Goal: Entertainment & Leisure: Consume media (video, audio)

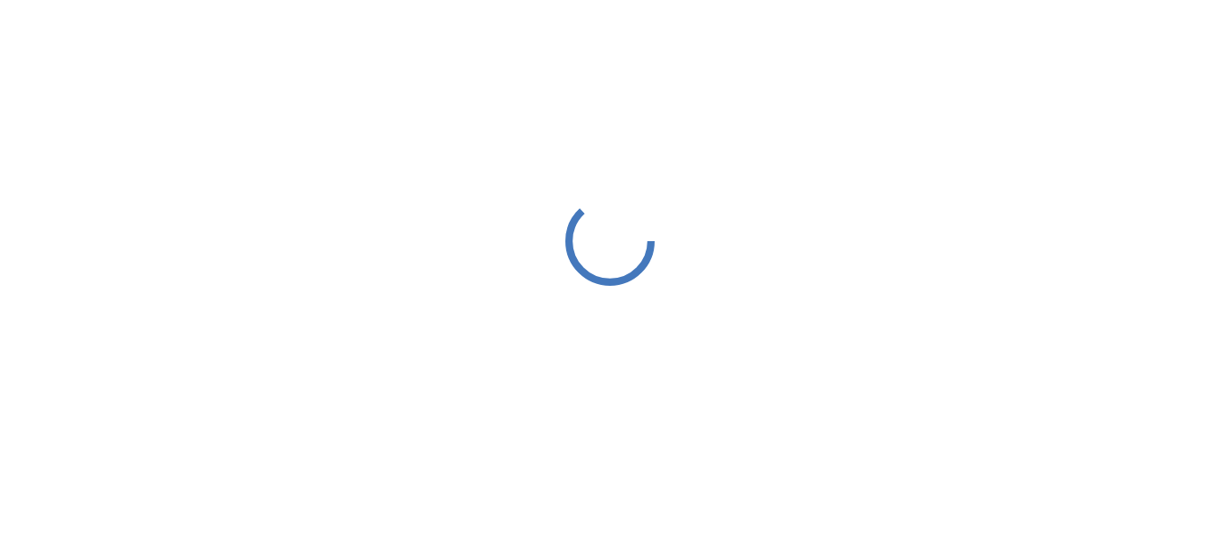
click at [657, 338] on div at bounding box center [610, 240] width 1220 height 481
click at [667, 336] on div at bounding box center [610, 240] width 1220 height 481
click at [668, 336] on div at bounding box center [610, 240] width 1220 height 481
click at [667, 332] on div at bounding box center [610, 240] width 1220 height 481
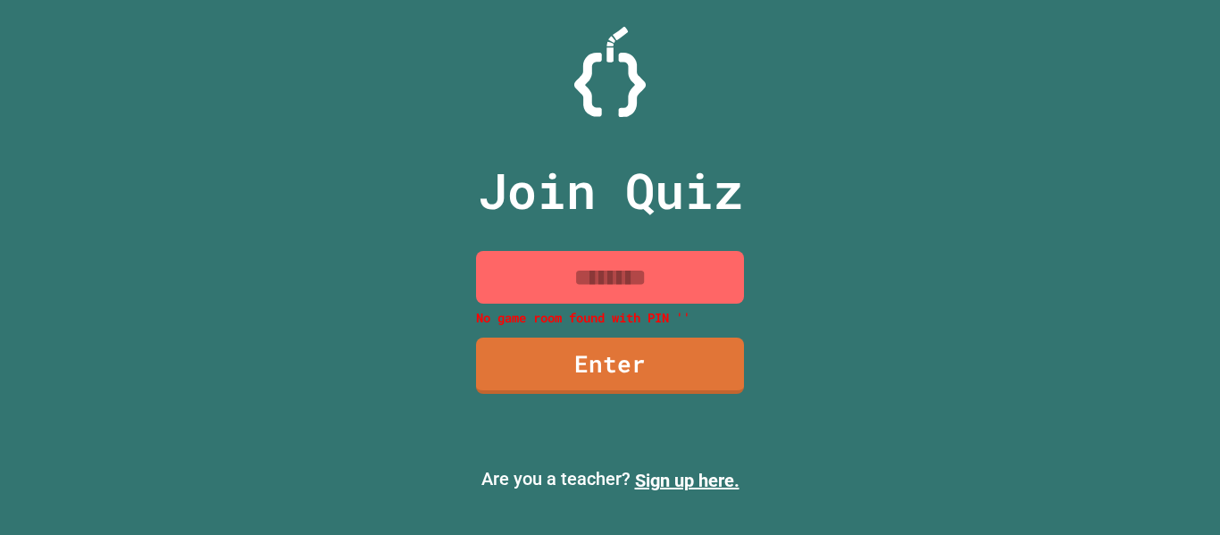
click at [639, 285] on input at bounding box center [610, 277] width 268 height 53
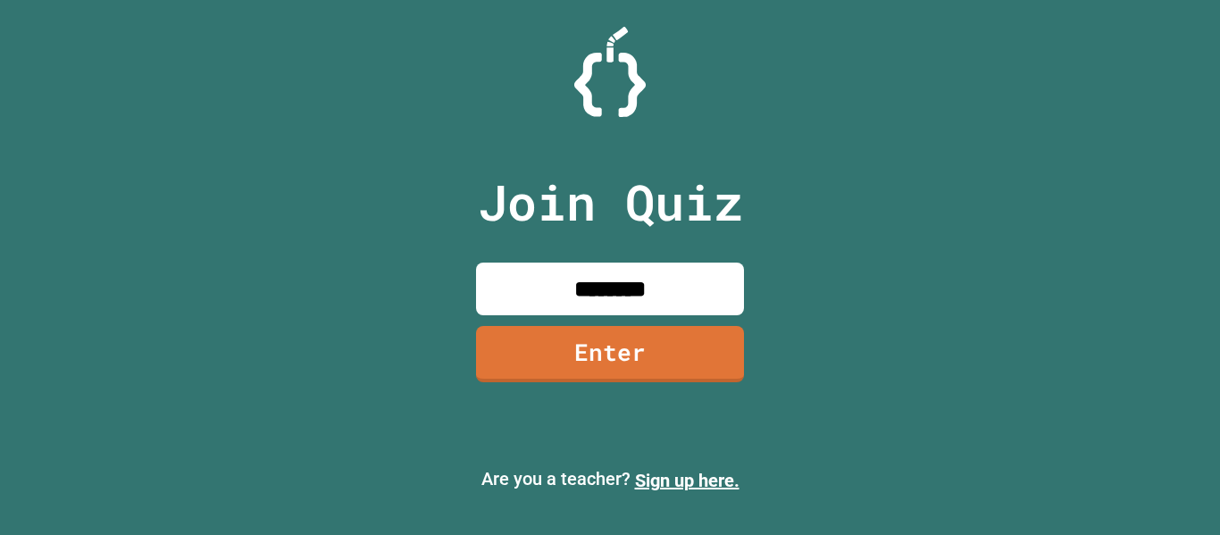
type input "********"
click at [663, 361] on link "Enter" at bounding box center [610, 351] width 260 height 59
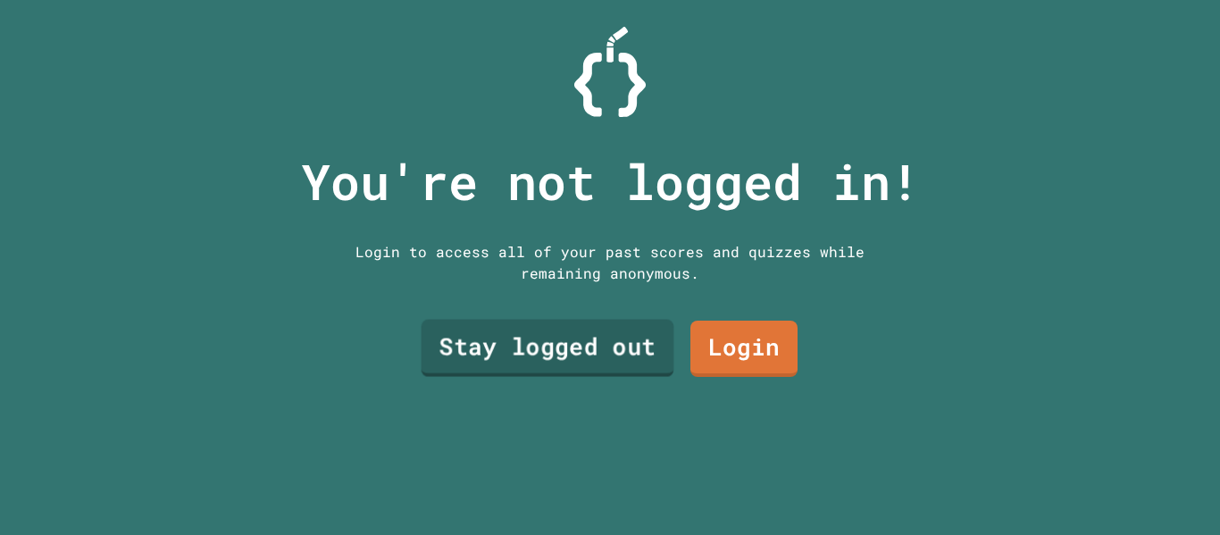
click at [567, 337] on link "Stay logged out" at bounding box center [548, 348] width 253 height 57
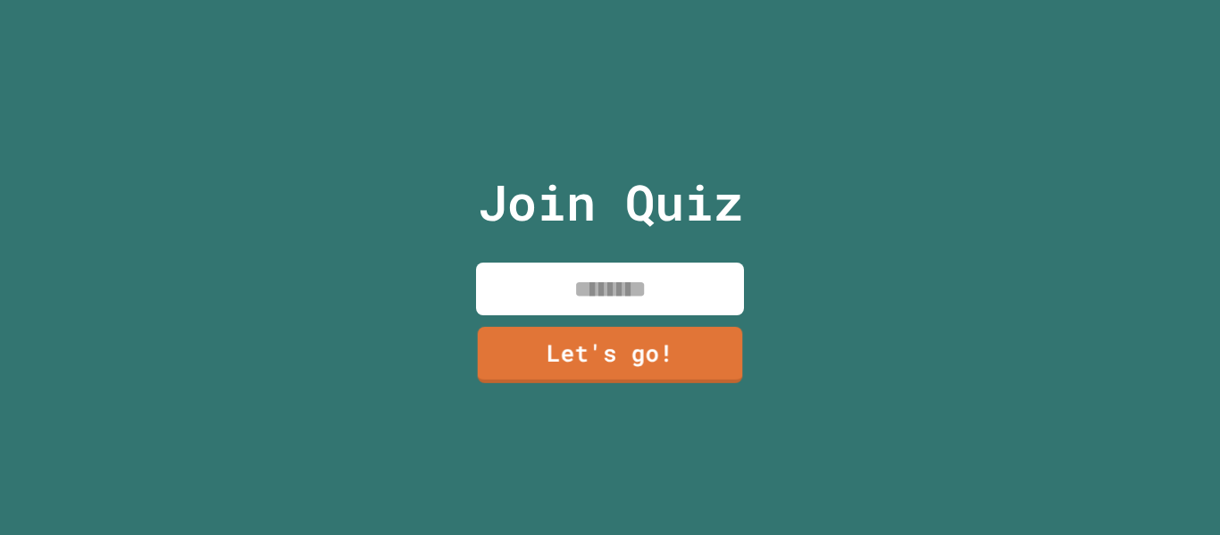
click at [583, 273] on input at bounding box center [610, 289] width 268 height 53
type input "********"
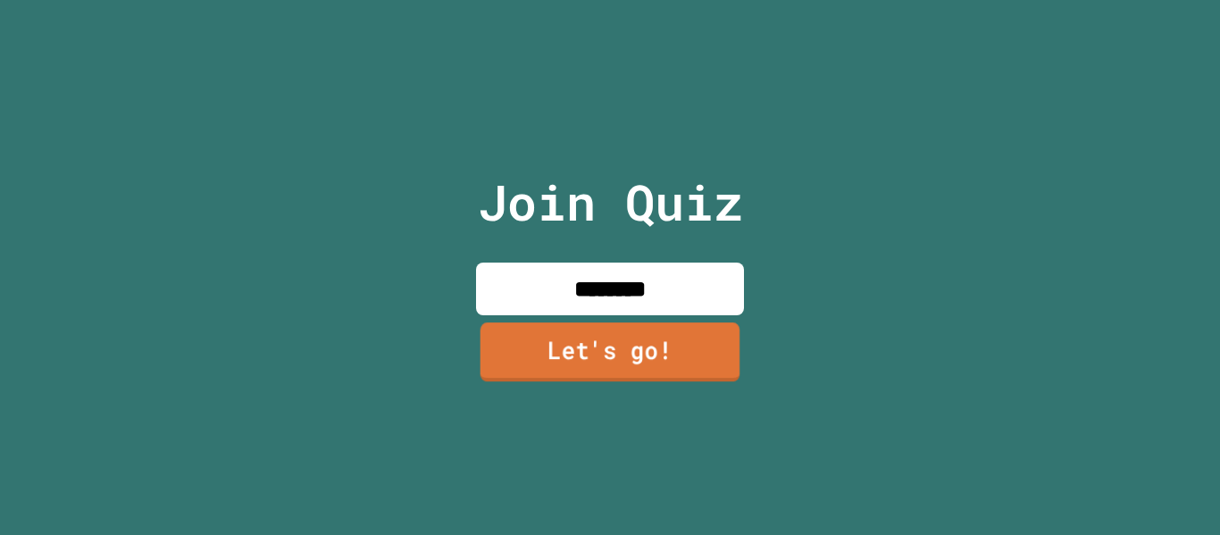
click at [637, 363] on link "Let's go!" at bounding box center [611, 351] width 260 height 59
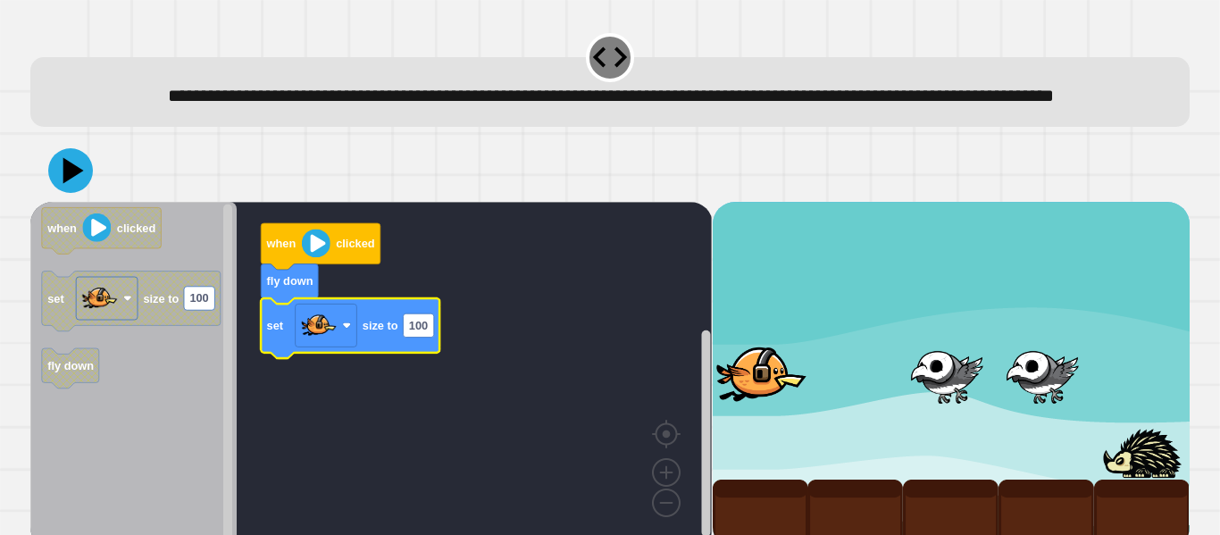
click at [371, 358] on icon "Blockly Workspace" at bounding box center [350, 328] width 179 height 60
click at [416, 332] on text "100" at bounding box center [418, 325] width 19 height 13
type input "***"
click at [87, 193] on icon at bounding box center [70, 170] width 45 height 45
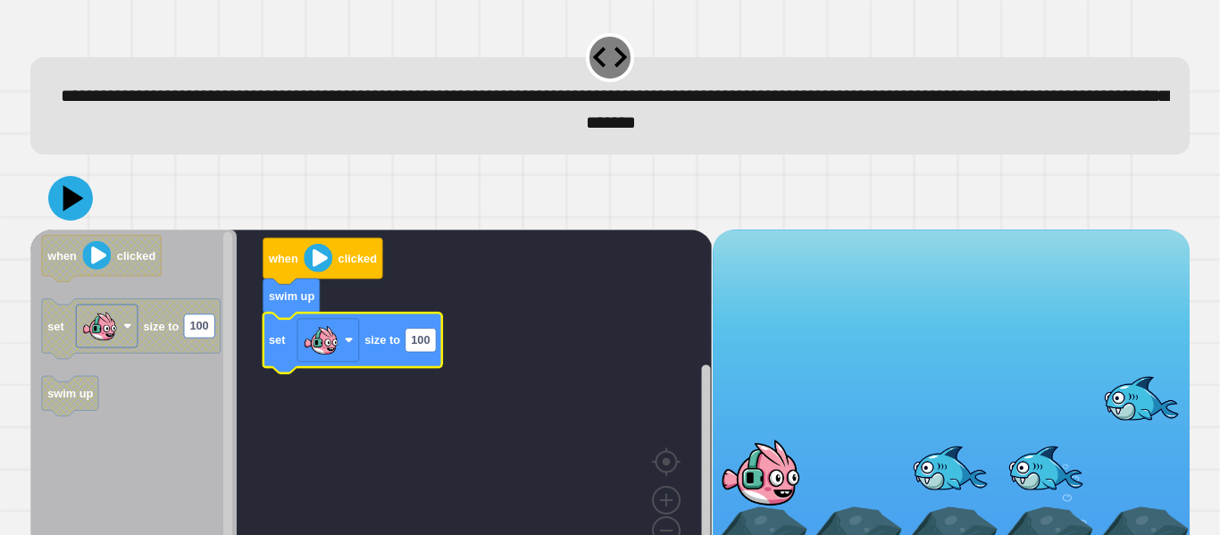
click at [447, 333] on rect "Blockly Workspace" at bounding box center [371, 403] width 682 height 347
click at [424, 341] on text "100" at bounding box center [420, 339] width 19 height 13
type input "*"
type input "***"
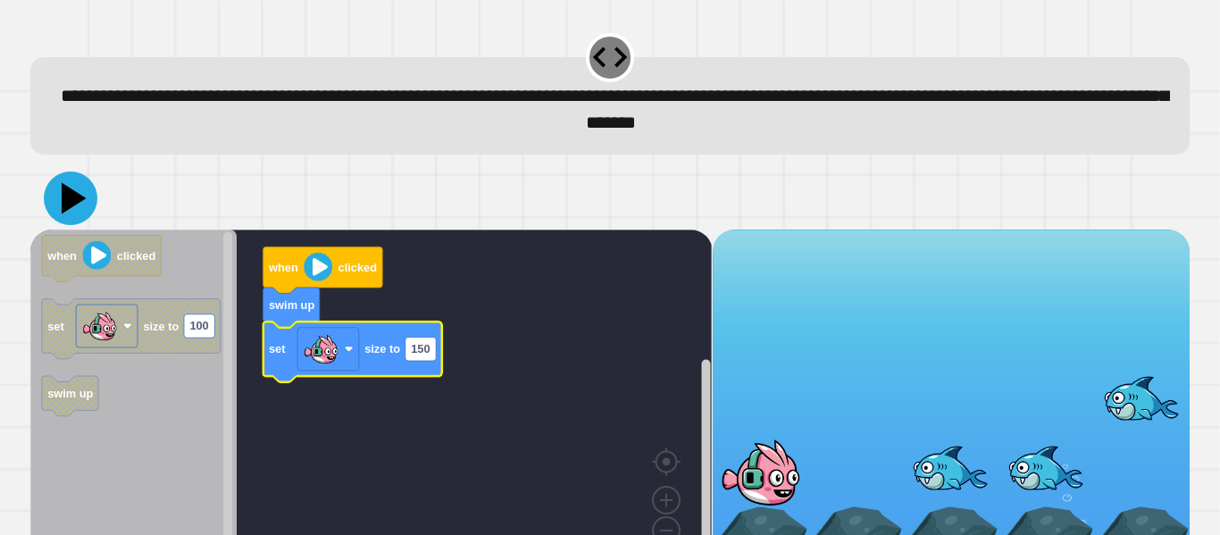
click at [64, 200] on icon at bounding box center [74, 197] width 25 height 31
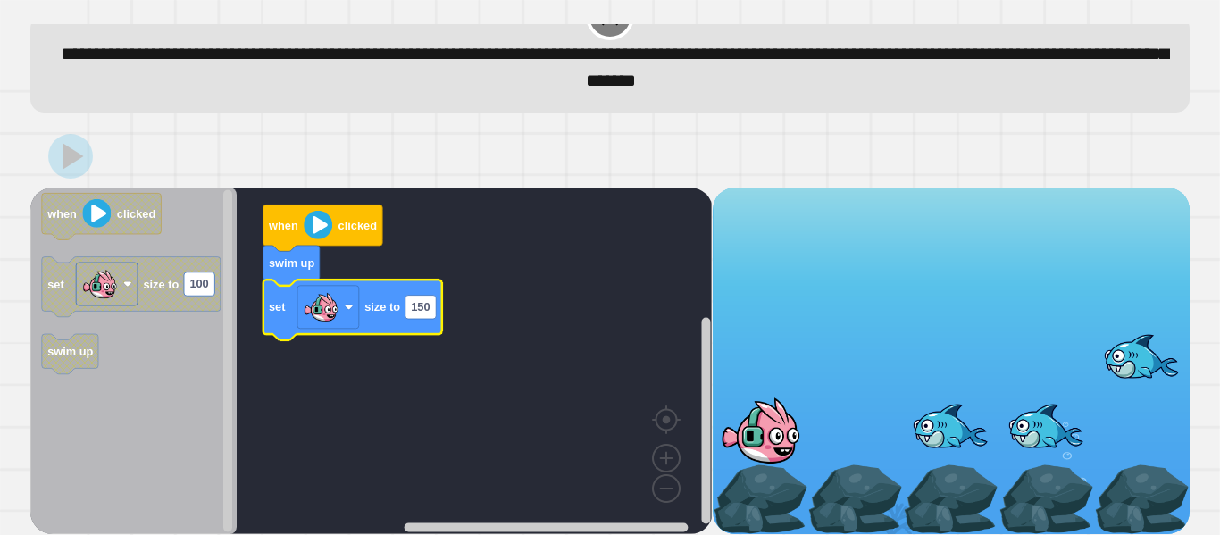
scroll to position [50, 0]
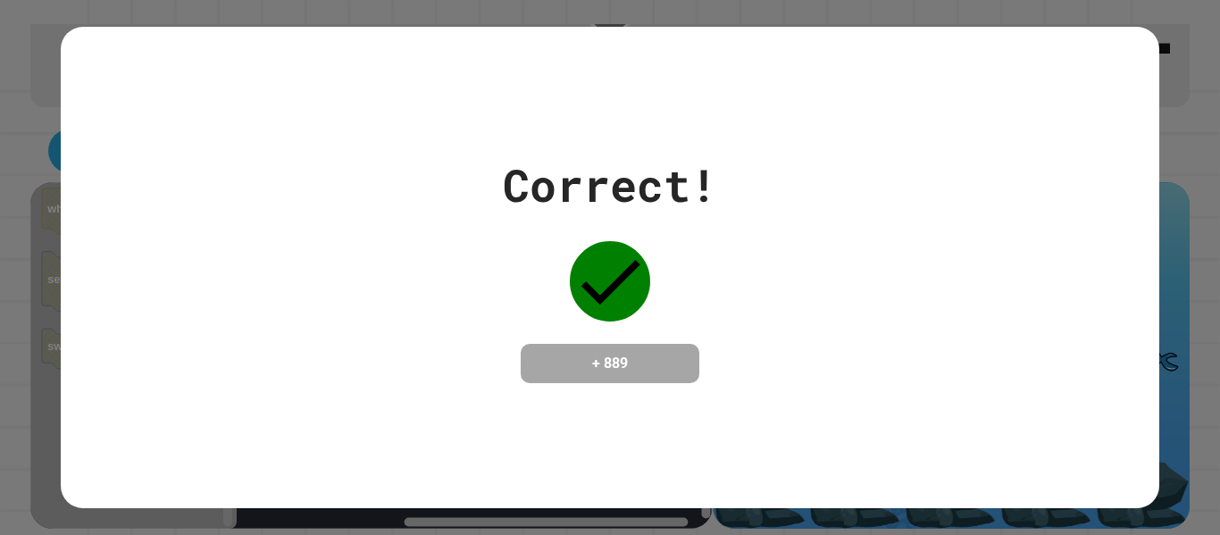
click at [1186, 380] on div "Correct! + 889" at bounding box center [610, 267] width 1220 height 535
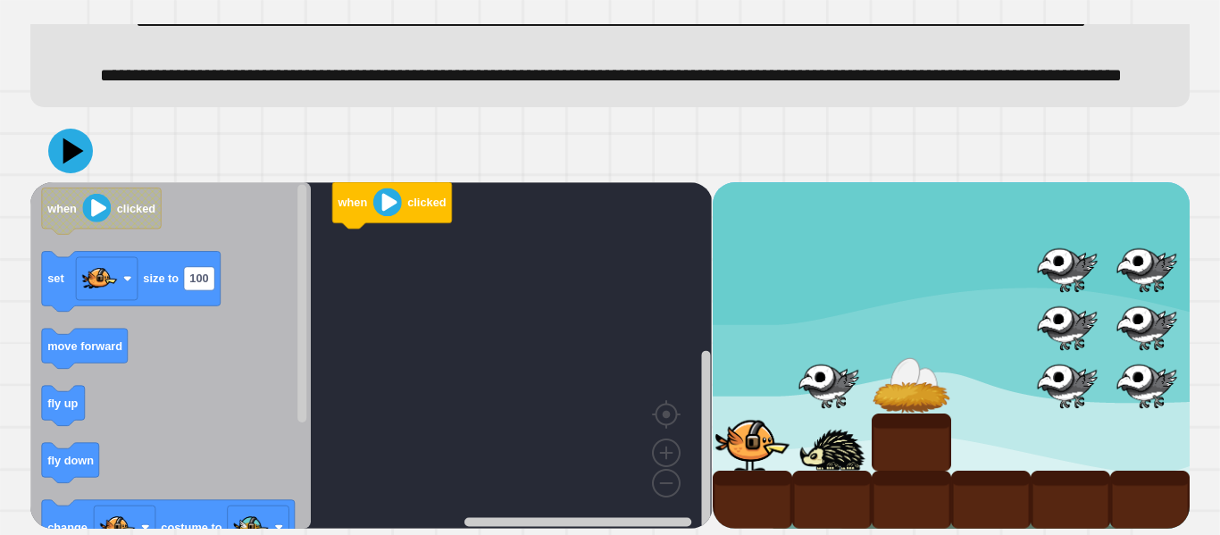
scroll to position [137, 0]
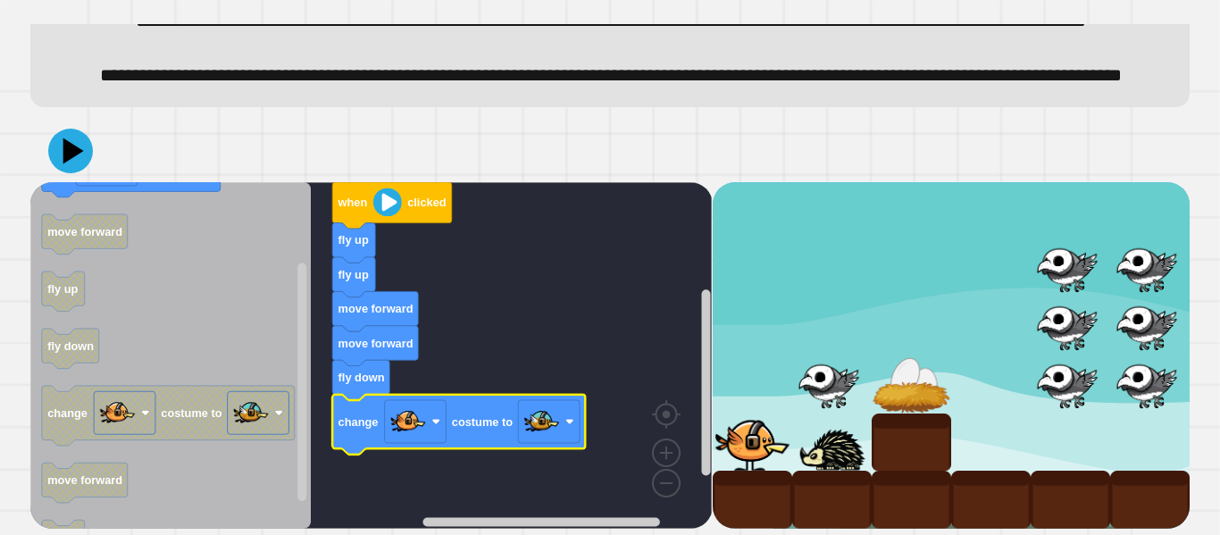
drag, startPoint x: 105, startPoint y: 145, endPoint x: 69, endPoint y: 156, distance: 37.6
click at [95, 149] on div at bounding box center [609, 151] width 1159 height 63
click at [67, 156] on icon at bounding box center [74, 150] width 23 height 29
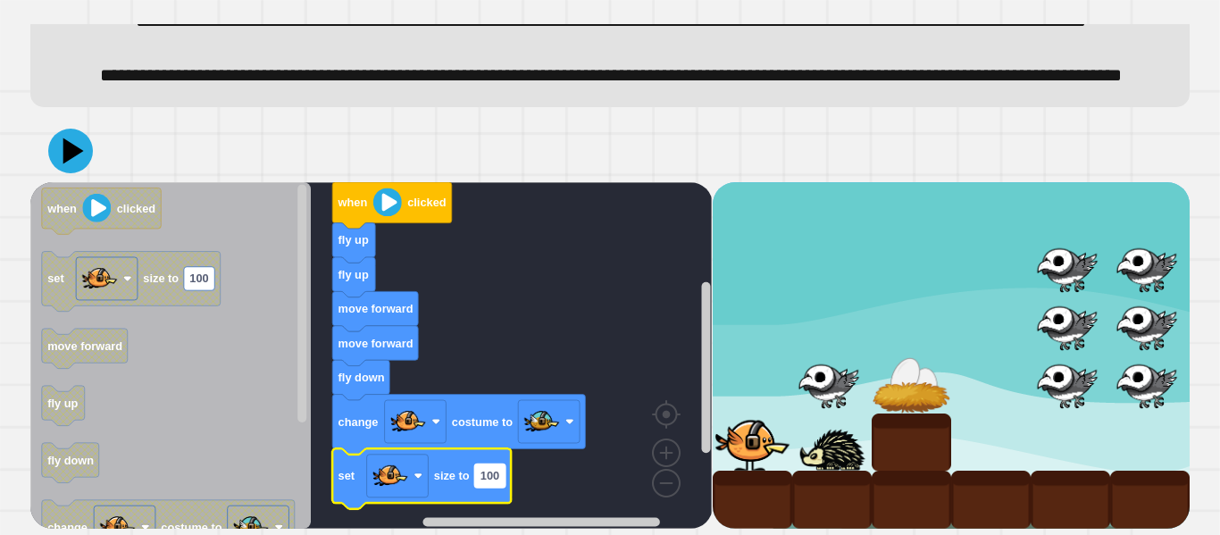
click at [501, 467] on rect "Blockly Workspace" at bounding box center [490, 475] width 30 height 23
type input "**"
click at [74, 139] on icon at bounding box center [71, 151] width 54 height 54
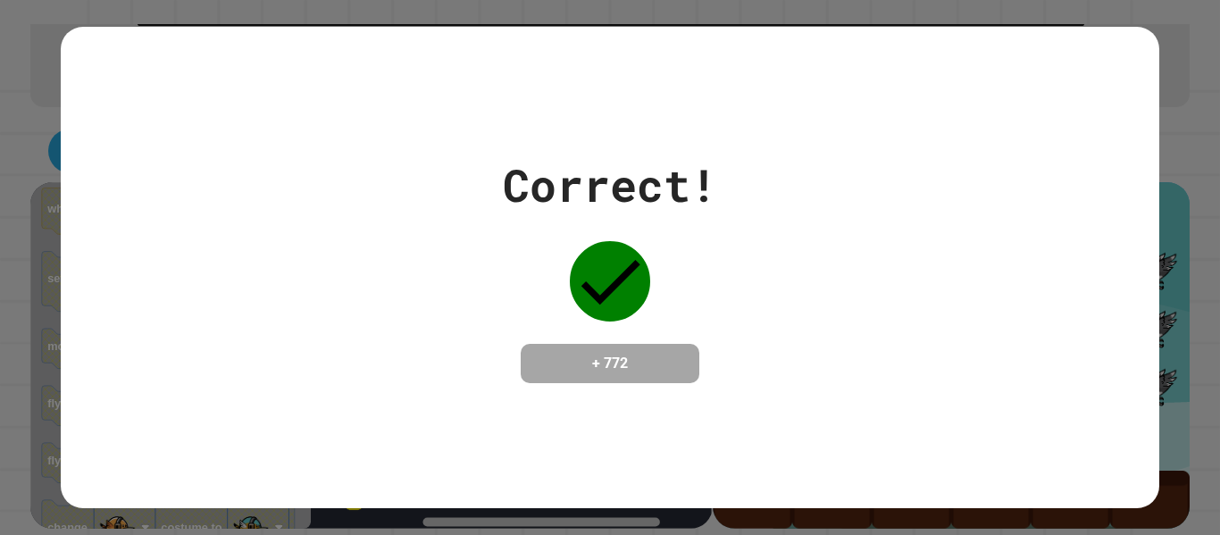
click at [1210, 227] on div "Correct! + 772" at bounding box center [610, 267] width 1220 height 535
click at [611, 361] on h4 "+ 772" at bounding box center [610, 363] width 143 height 21
click at [611, 370] on h4 "+ 772" at bounding box center [610, 363] width 143 height 21
drag, startPoint x: 619, startPoint y: 455, endPoint x: 615, endPoint y: 479, distance: 24.4
click at [615, 479] on div "Correct! + 772" at bounding box center [610, 267] width 1098 height 481
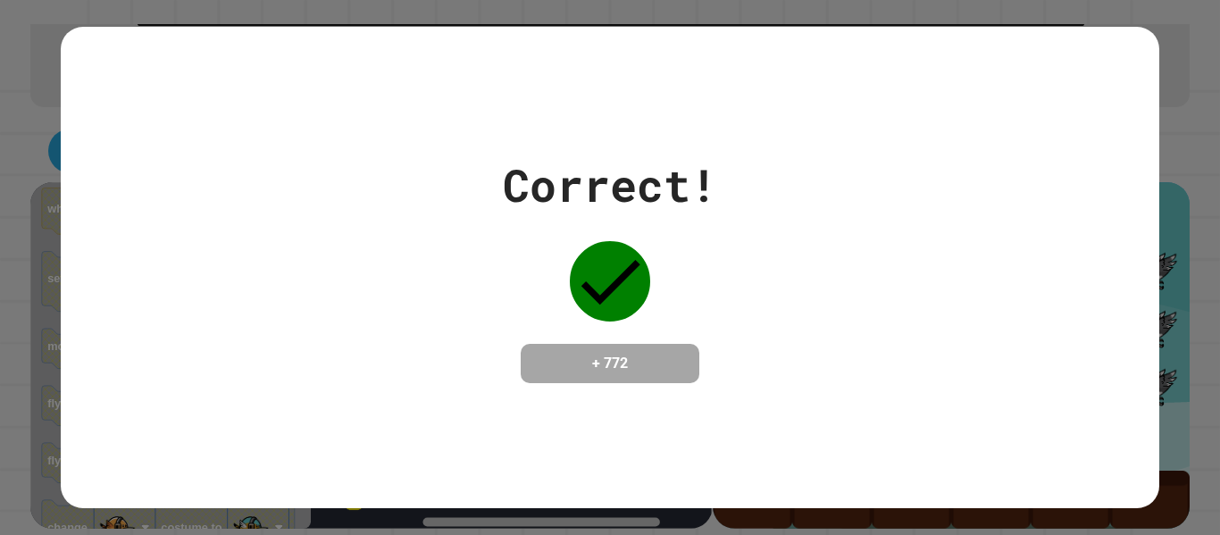
click at [611, 481] on div "Correct! + 772" at bounding box center [610, 267] width 1098 height 481
click at [610, 481] on div "Correct! + 772" at bounding box center [610, 267] width 1098 height 481
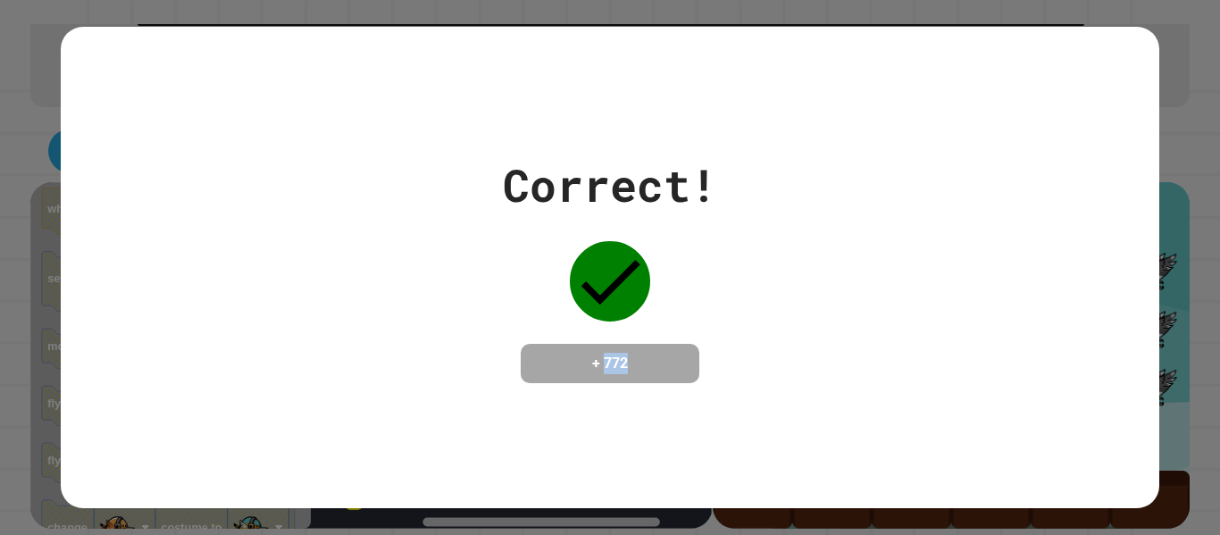
click at [610, 481] on div "Correct! + 772" at bounding box center [610, 267] width 1098 height 481
click at [613, 479] on div "Correct! + 772" at bounding box center [610, 267] width 1098 height 481
click at [615, 479] on div "Correct! + 772" at bounding box center [610, 267] width 1098 height 481
click at [615, 478] on div "Correct! + 772" at bounding box center [610, 267] width 1098 height 481
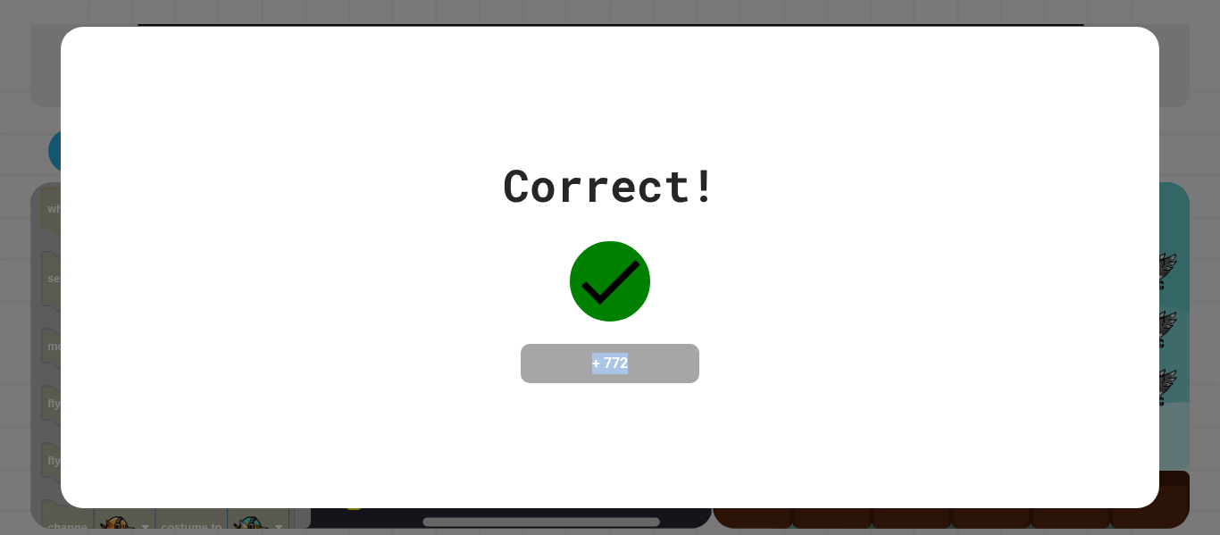
click at [624, 461] on div "Correct! + 772" at bounding box center [610, 267] width 1098 height 481
click at [620, 467] on div "Correct! + 772" at bounding box center [610, 267] width 1098 height 481
click at [620, 466] on div "Correct! + 772" at bounding box center [610, 267] width 1098 height 481
drag, startPoint x: 620, startPoint y: 465, endPoint x: 623, endPoint y: 454, distance: 11.9
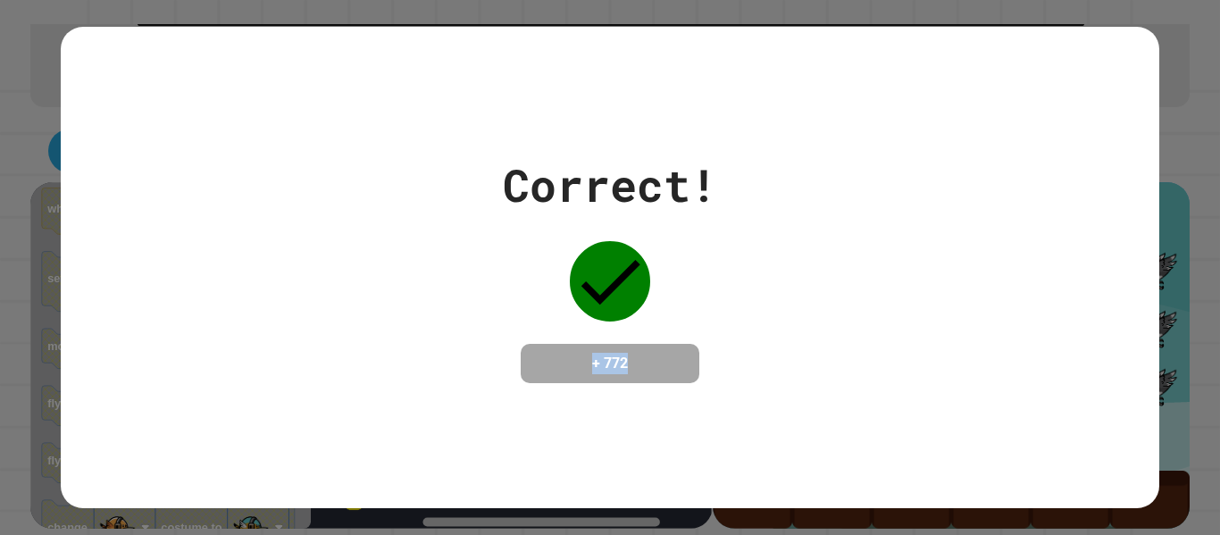
click at [620, 461] on div "Correct! + 772" at bounding box center [610, 267] width 1098 height 481
click at [618, 309] on div at bounding box center [609, 281] width 89 height 89
click at [613, 300] on icon at bounding box center [610, 281] width 80 height 80
click at [612, 290] on icon at bounding box center [610, 281] width 80 height 80
click at [600, 292] on icon at bounding box center [610, 281] width 80 height 80
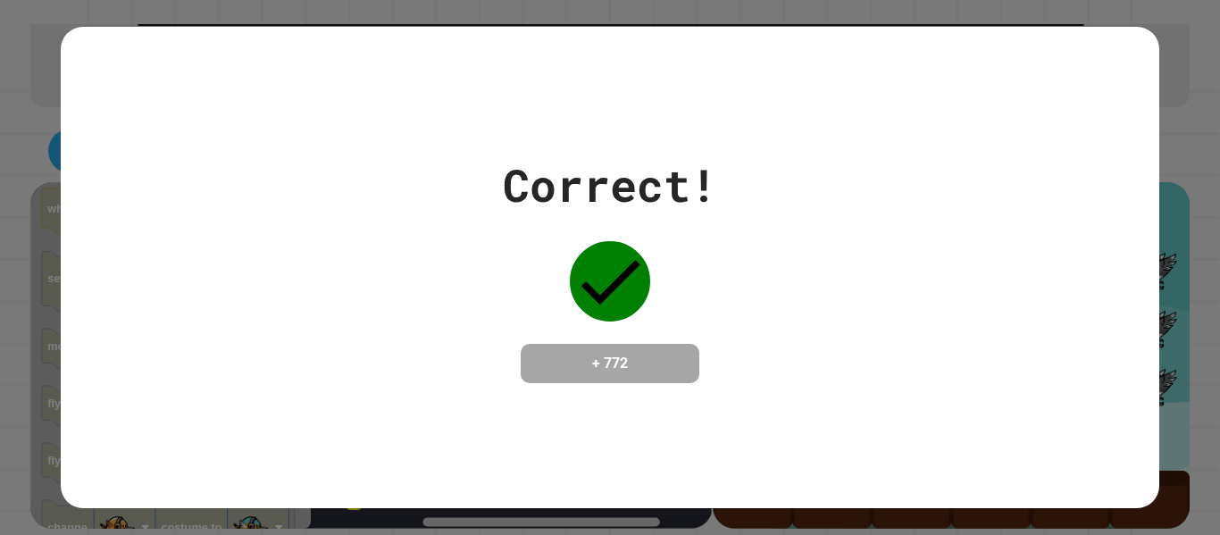
click at [602, 295] on icon at bounding box center [610, 281] width 80 height 80
click at [601, 294] on icon at bounding box center [610, 281] width 80 height 80
click at [602, 283] on icon at bounding box center [610, 281] width 80 height 80
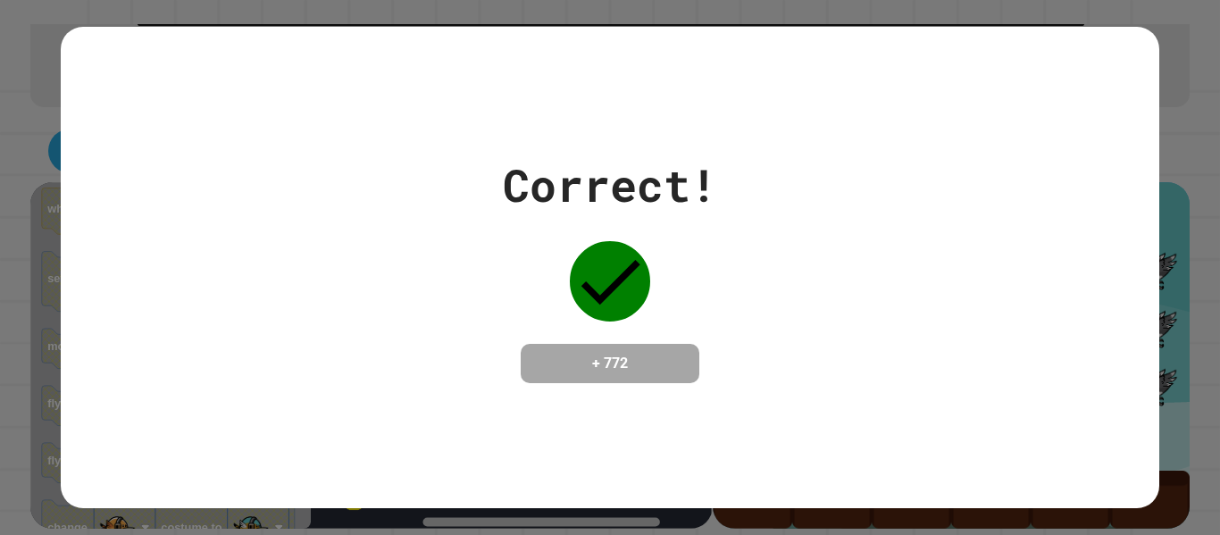
click at [602, 283] on icon at bounding box center [610, 281] width 80 height 80
click at [602, 285] on icon at bounding box center [611, 282] width 59 height 45
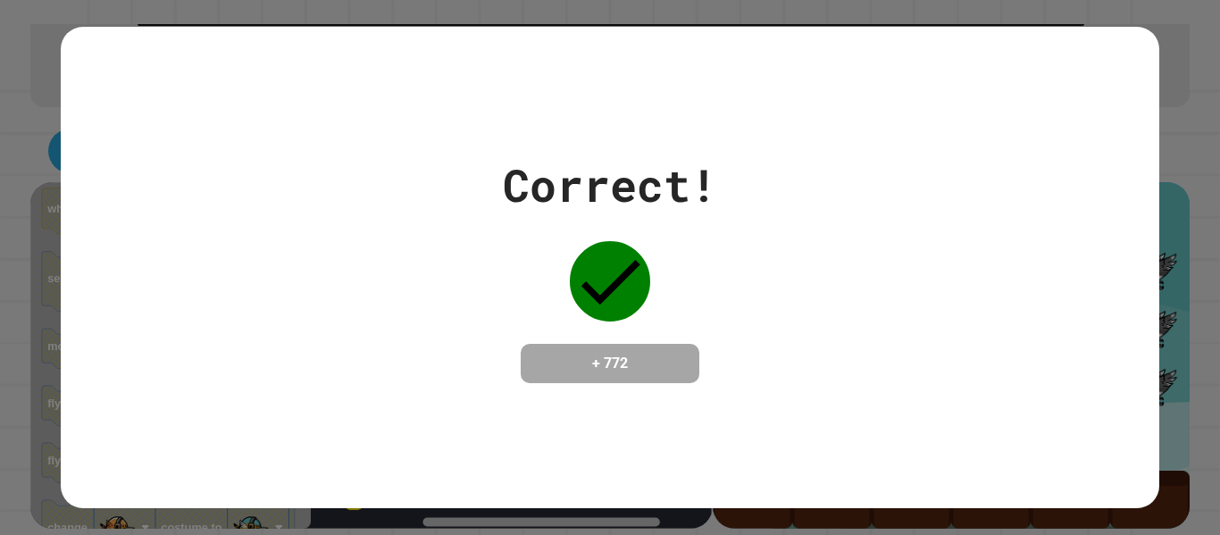
click at [601, 286] on icon at bounding box center [611, 282] width 59 height 45
click at [601, 285] on icon at bounding box center [611, 282] width 59 height 45
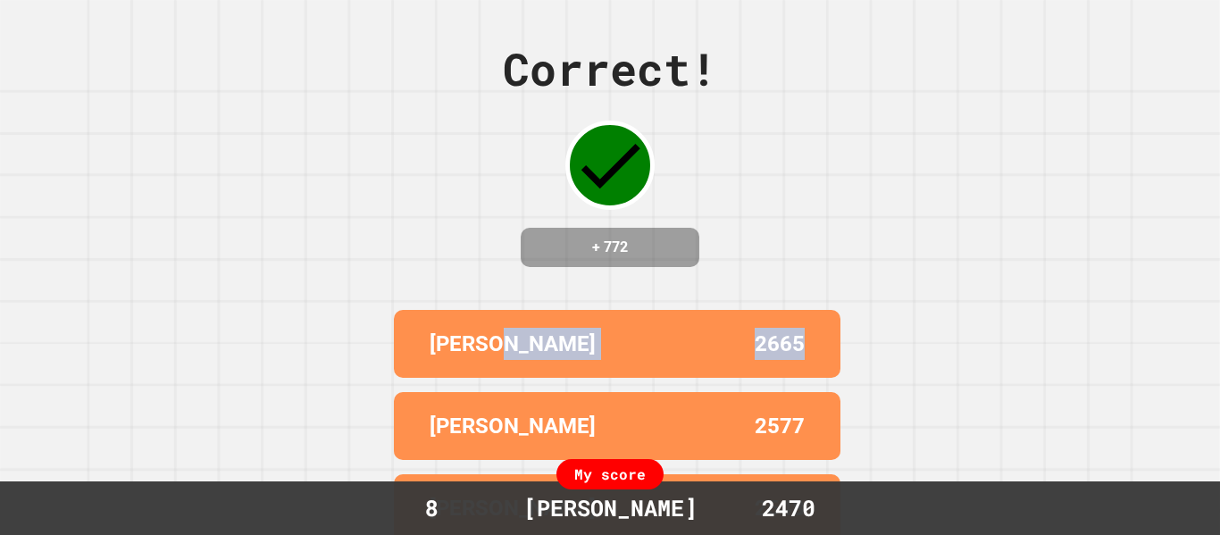
drag, startPoint x: 573, startPoint y: 409, endPoint x: 1004, endPoint y: 240, distance: 463.3
click at [1028, 344] on div "Correct! + 772 [PERSON_NAME] 2665 [PERSON_NAME] 2577 [PERSON_NAME] 2548 [PERSON…" at bounding box center [610, 267] width 1220 height 535
drag, startPoint x: 686, startPoint y: 272, endPoint x: 447, endPoint y: 216, distance: 245.9
click at [683, 267] on div "+ 772" at bounding box center [610, 247] width 179 height 39
drag, startPoint x: 404, startPoint y: 206, endPoint x: 348, endPoint y: 213, distance: 55.7
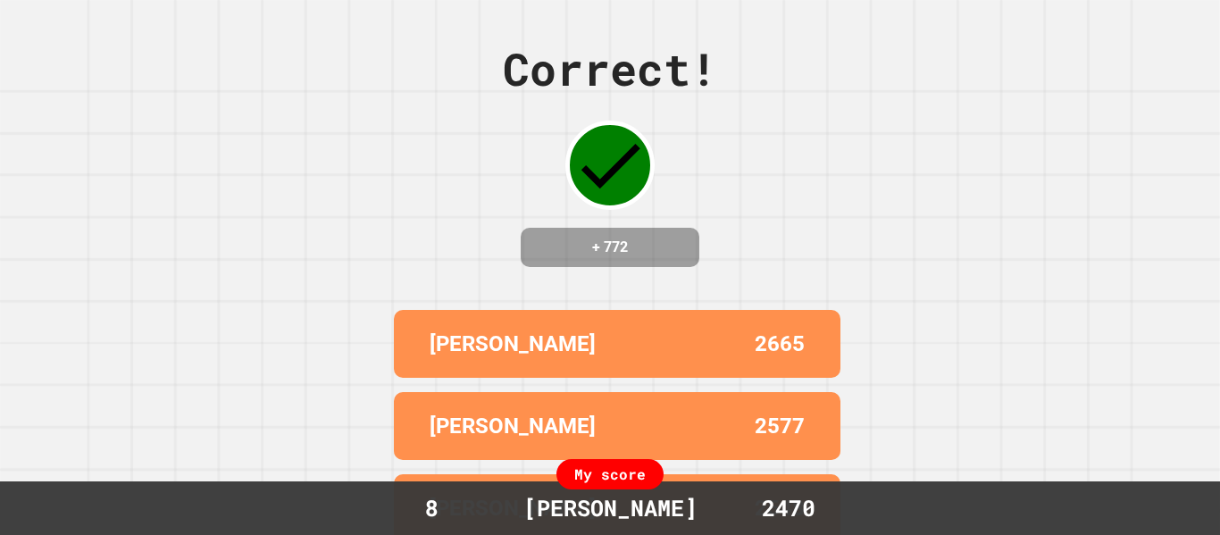
click at [390, 206] on div "Correct! + 772 [PERSON_NAME] 2665 [PERSON_NAME] 2577 [PERSON_NAME] 2548 [PERSON…" at bounding box center [610, 267] width 1220 height 535
click at [560, 315] on div "Correct! + 772 [PERSON_NAME] 2665 [PERSON_NAME] 2577 [PERSON_NAME] 2548 [PERSON…" at bounding box center [610, 267] width 1220 height 535
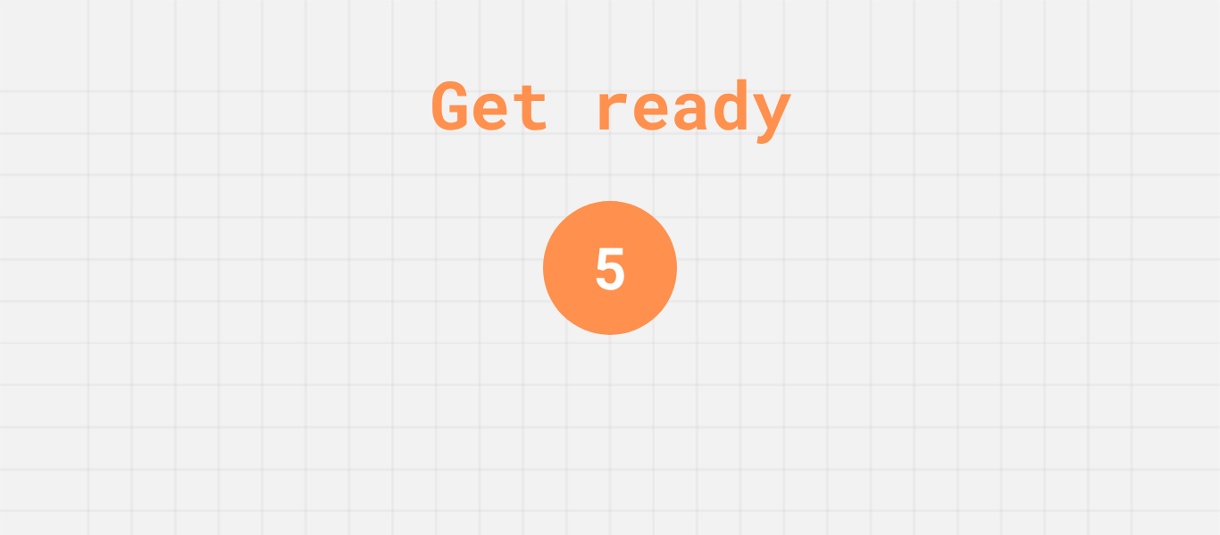
drag, startPoint x: 620, startPoint y: 322, endPoint x: 462, endPoint y: 296, distance: 160.4
click at [516, 313] on div "Get ready 5" at bounding box center [610, 267] width 1220 height 535
click at [462, 296] on div "Get ready 5" at bounding box center [610, 267] width 1220 height 535
click at [460, 296] on div "Get ready 5" at bounding box center [610, 267] width 1220 height 535
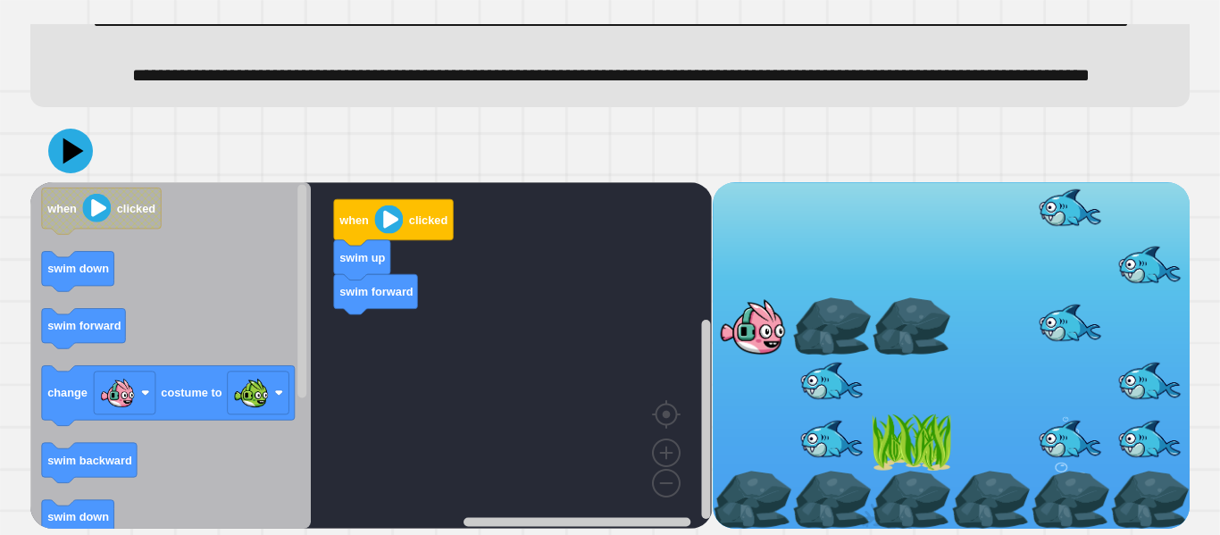
scroll to position [121, 0]
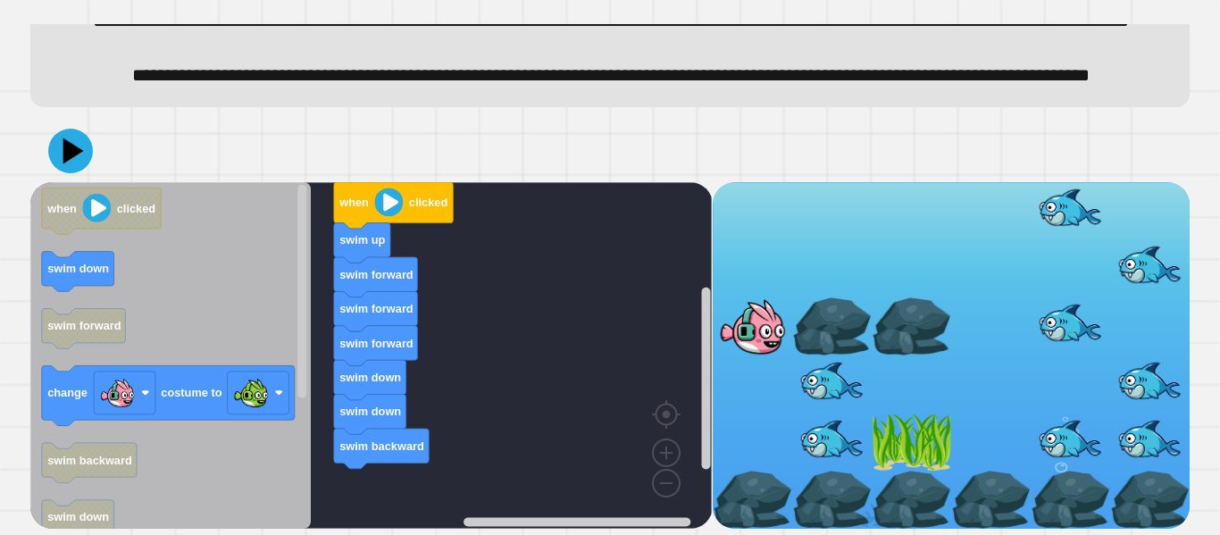
click at [438, 456] on div "swim forward swim forward swim forward swim down swim down swim backward swim u…" at bounding box center [371, 355] width 682 height 347
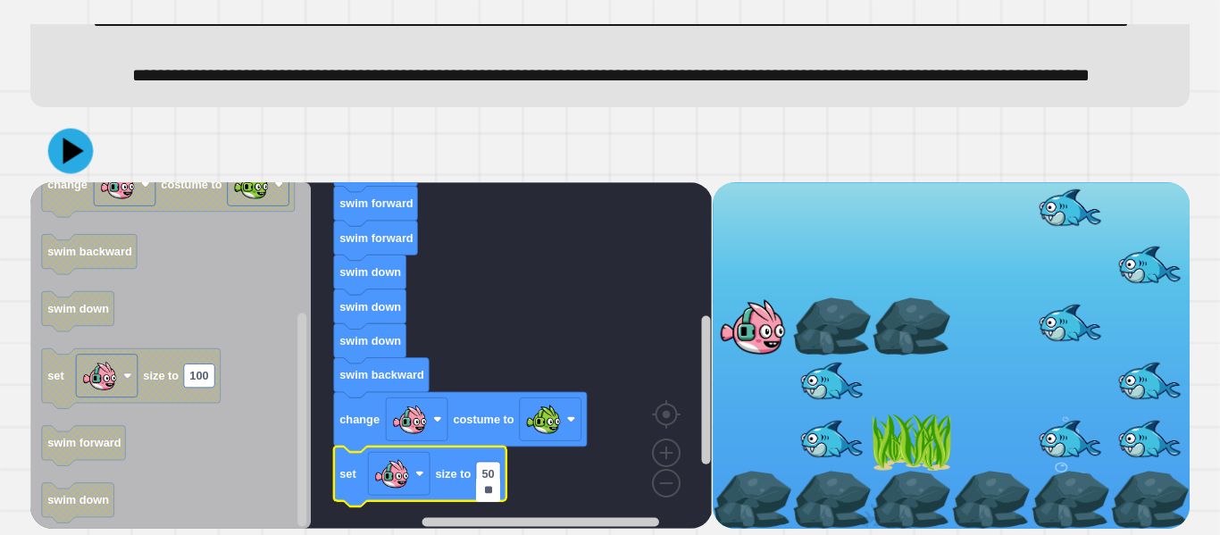
type input "**"
click at [75, 174] on icon at bounding box center [71, 151] width 54 height 54
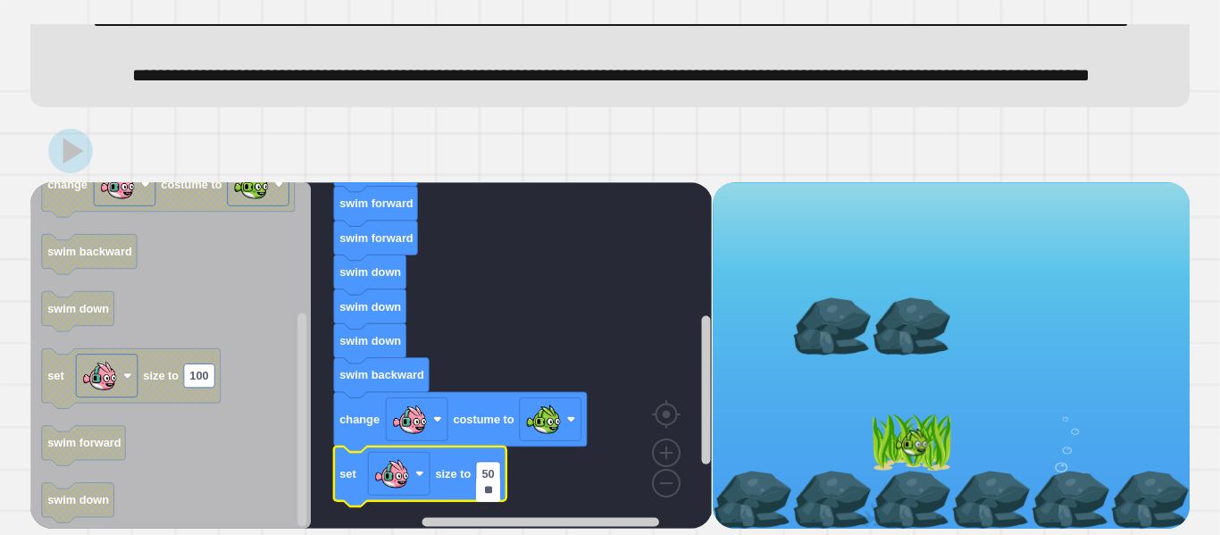
click at [611, 224] on rect "Blockly Workspace" at bounding box center [371, 355] width 682 height 347
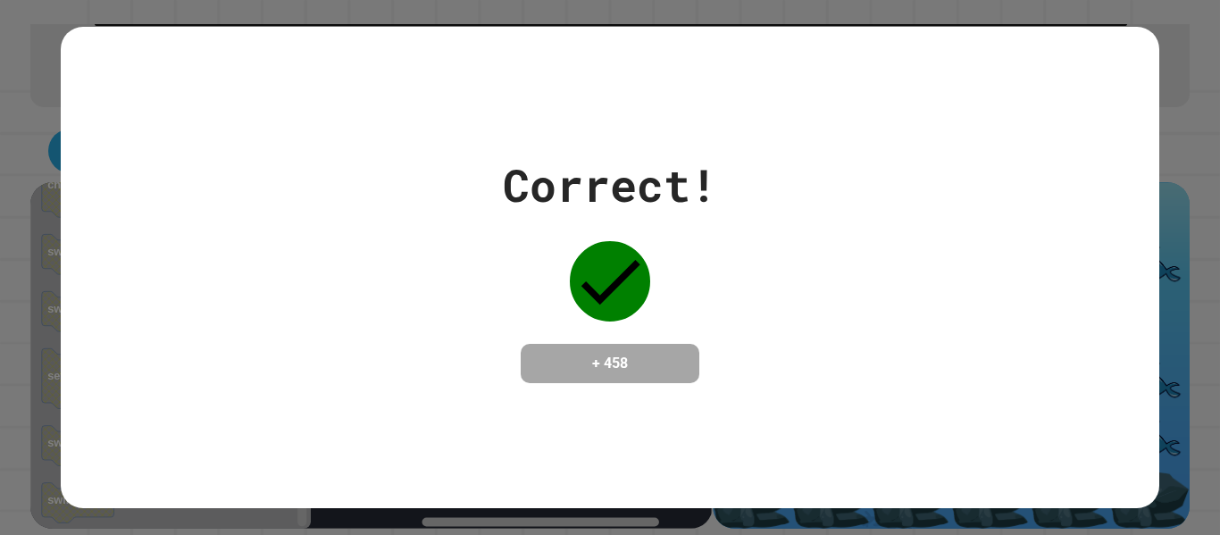
click at [1035, 281] on div "Correct! + 458" at bounding box center [610, 267] width 1098 height 231
drag, startPoint x: 1035, startPoint y: 281, endPoint x: 1022, endPoint y: 288, distance: 14.8
click at [1030, 286] on div "Correct! + 458" at bounding box center [610, 267] width 1098 height 231
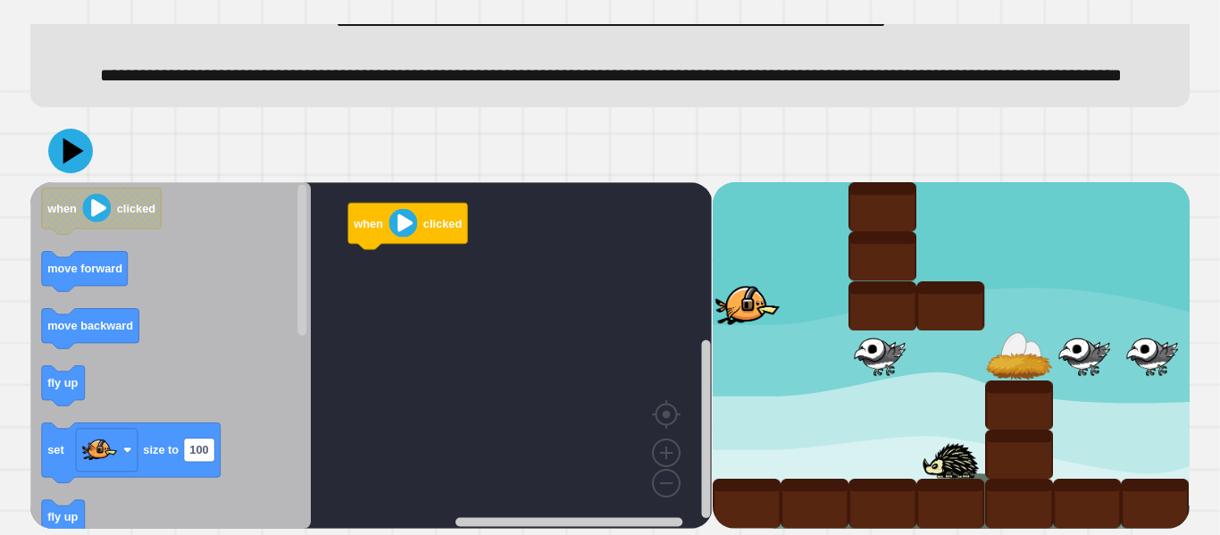
scroll to position [108, 0]
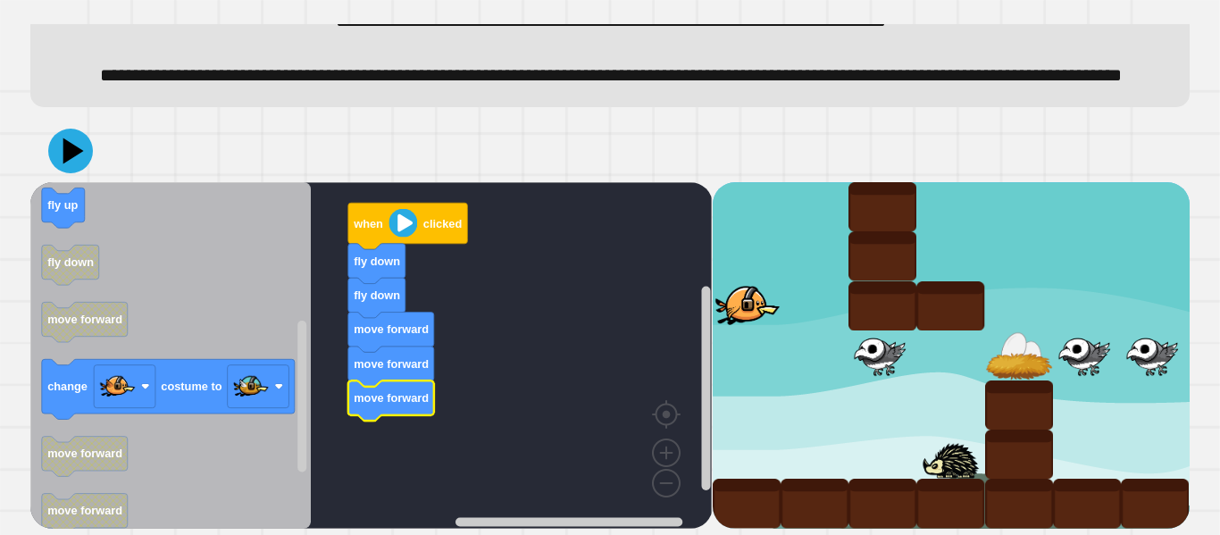
click at [61, 185] on div "when clicked fly down fly down move forward move forward move forward when clic…" at bounding box center [609, 324] width 1159 height 409
click at [61, 187] on icon "Blockly Workspace" at bounding box center [170, 355] width 280 height 347
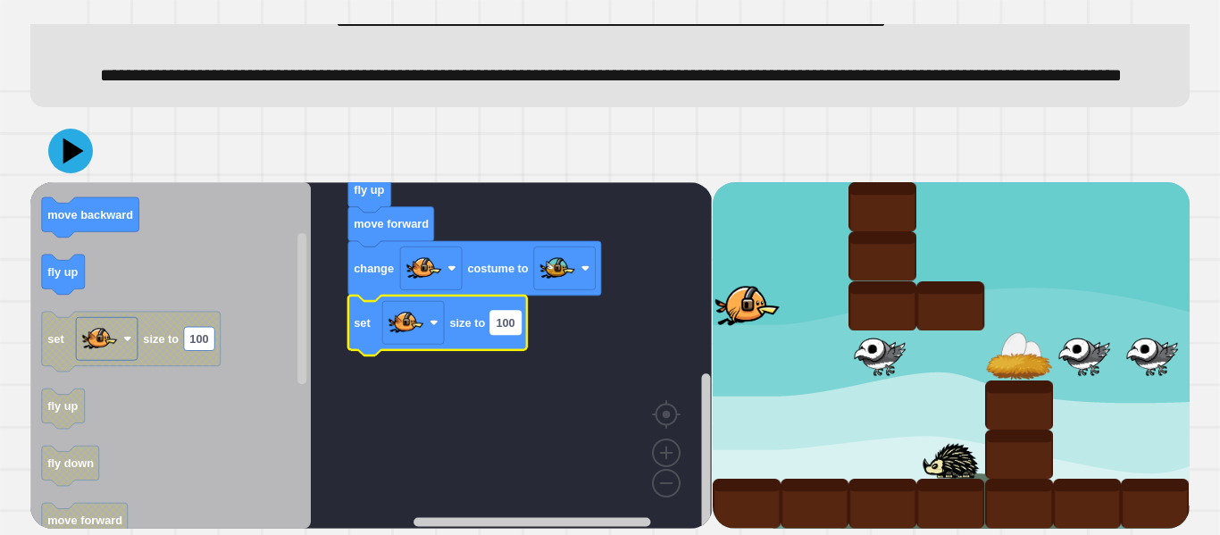
click at [519, 320] on rect "Blockly Workspace" at bounding box center [505, 322] width 30 height 23
type input "**"
click at [88, 135] on icon at bounding box center [71, 151] width 54 height 54
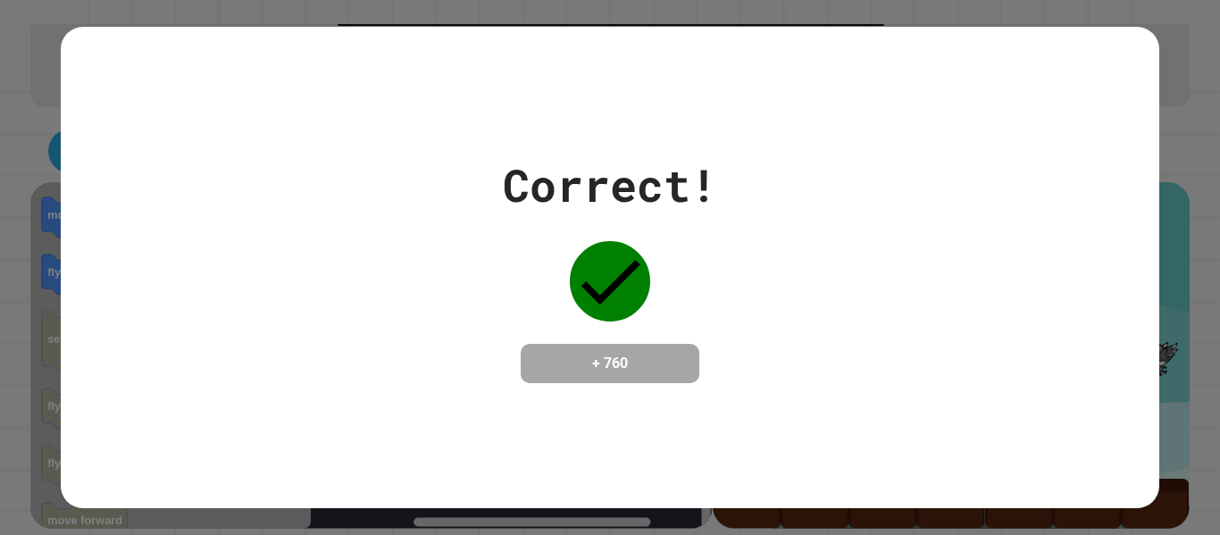
click at [1164, 329] on div "Correct! + 760" at bounding box center [610, 267] width 1220 height 535
